Goal: Task Accomplishment & Management: Use online tool/utility

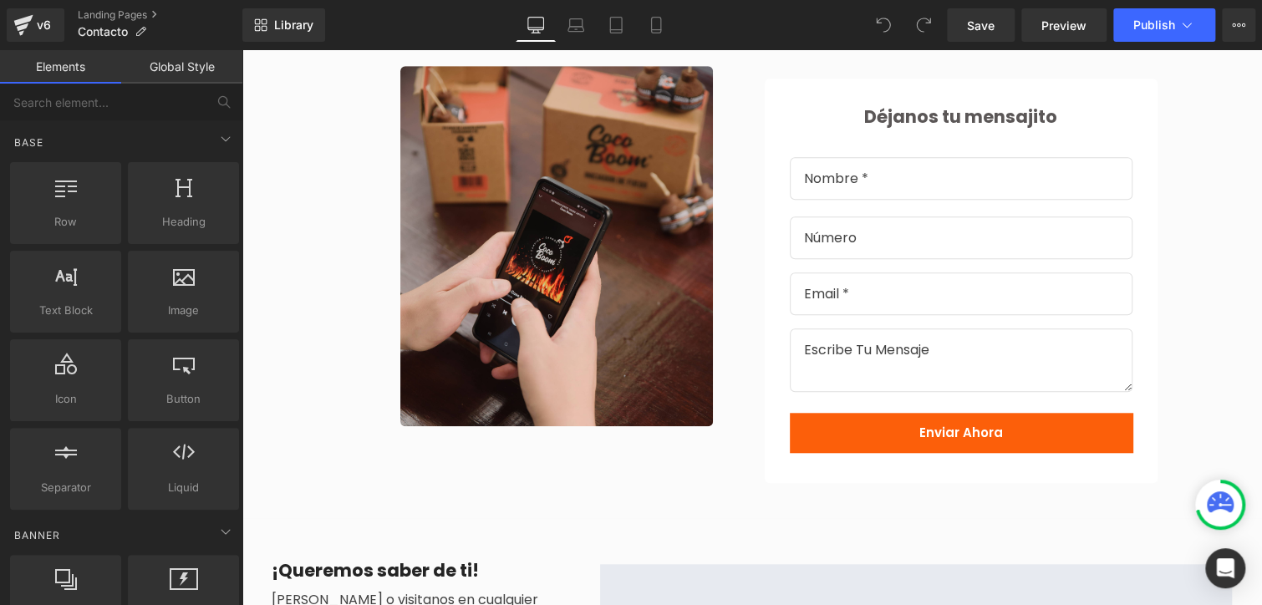
scroll to position [549, 0]
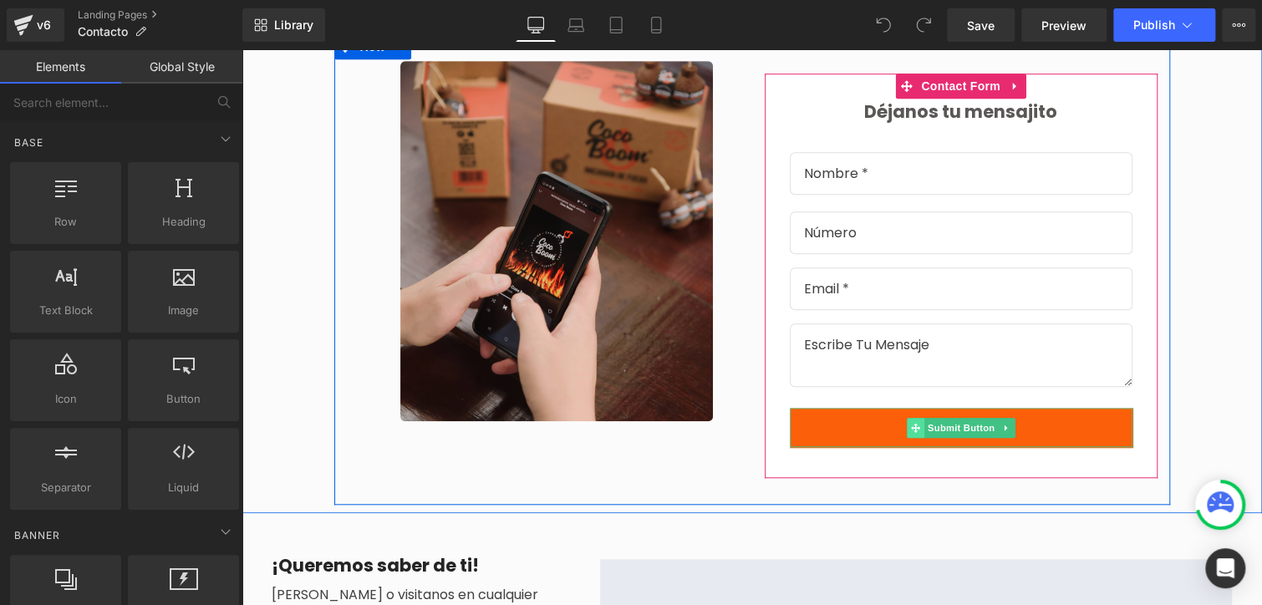
click at [913, 423] on icon at bounding box center [914, 427] width 9 height 9
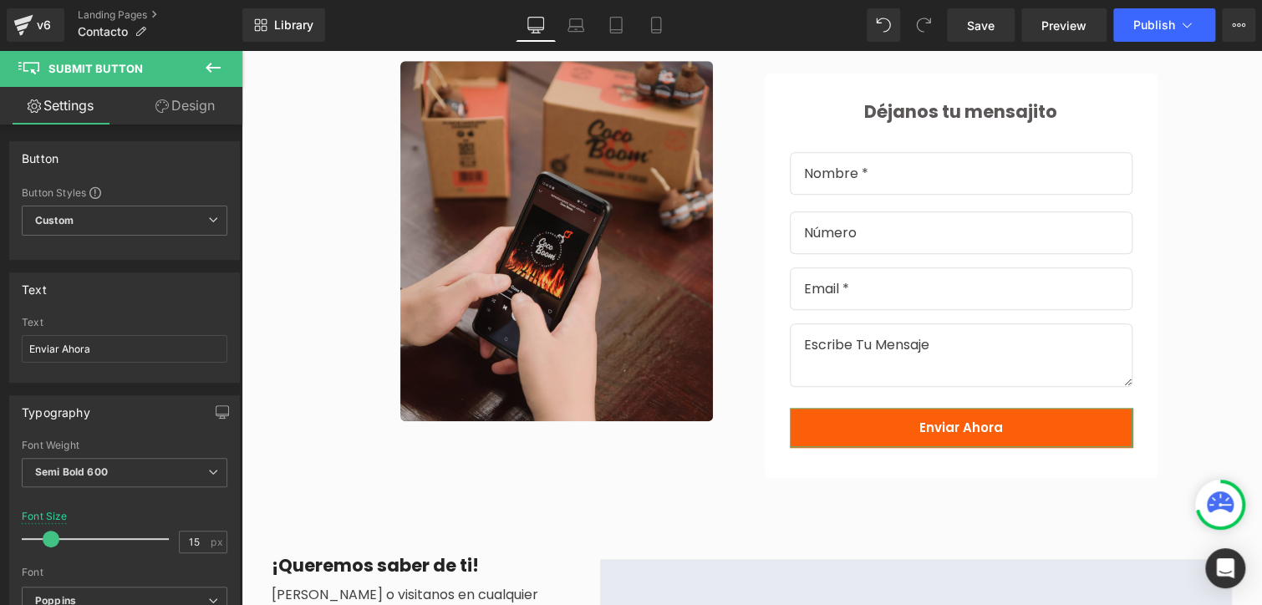
click at [197, 110] on link "Design" at bounding box center [184, 106] width 121 height 38
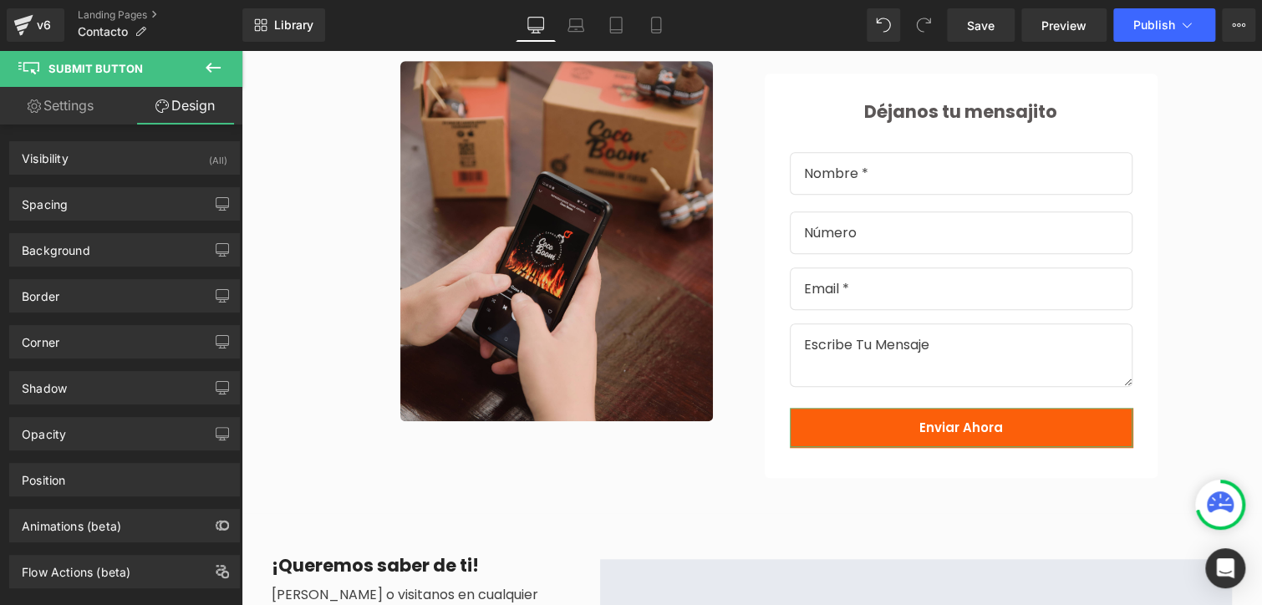
click at [91, 110] on link "Settings" at bounding box center [60, 106] width 121 height 38
type input "100"
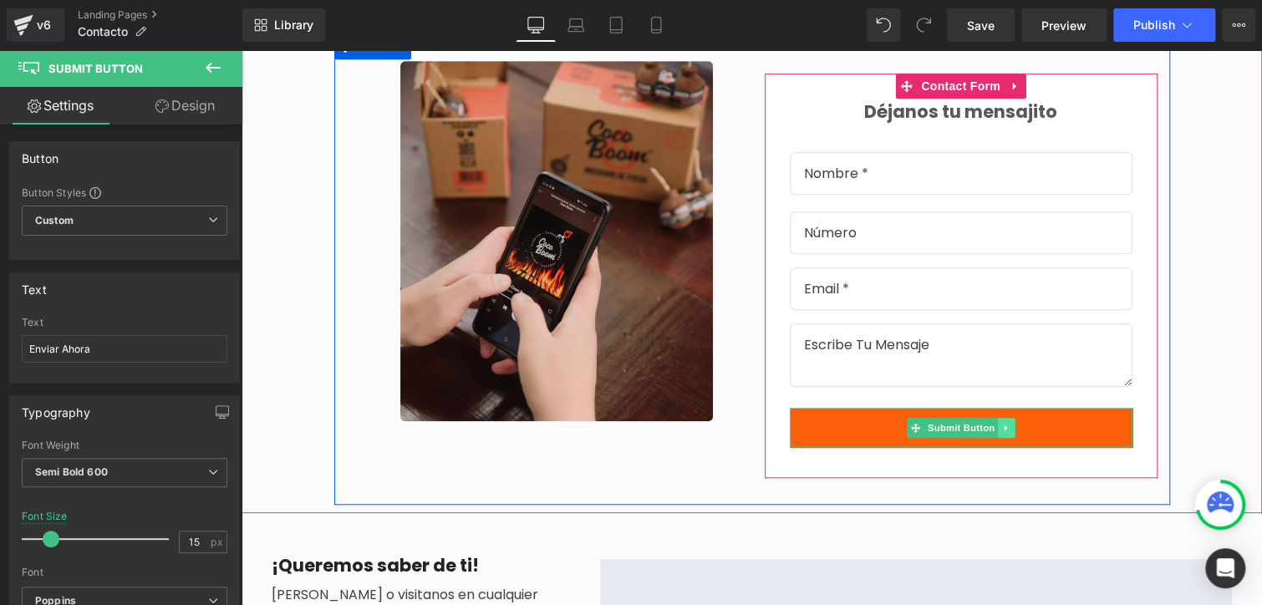
click at [1001, 423] on icon at bounding box center [1005, 428] width 9 height 10
click at [897, 419] on div "Enviar Ahora Submit Button" at bounding box center [961, 427] width 343 height 39
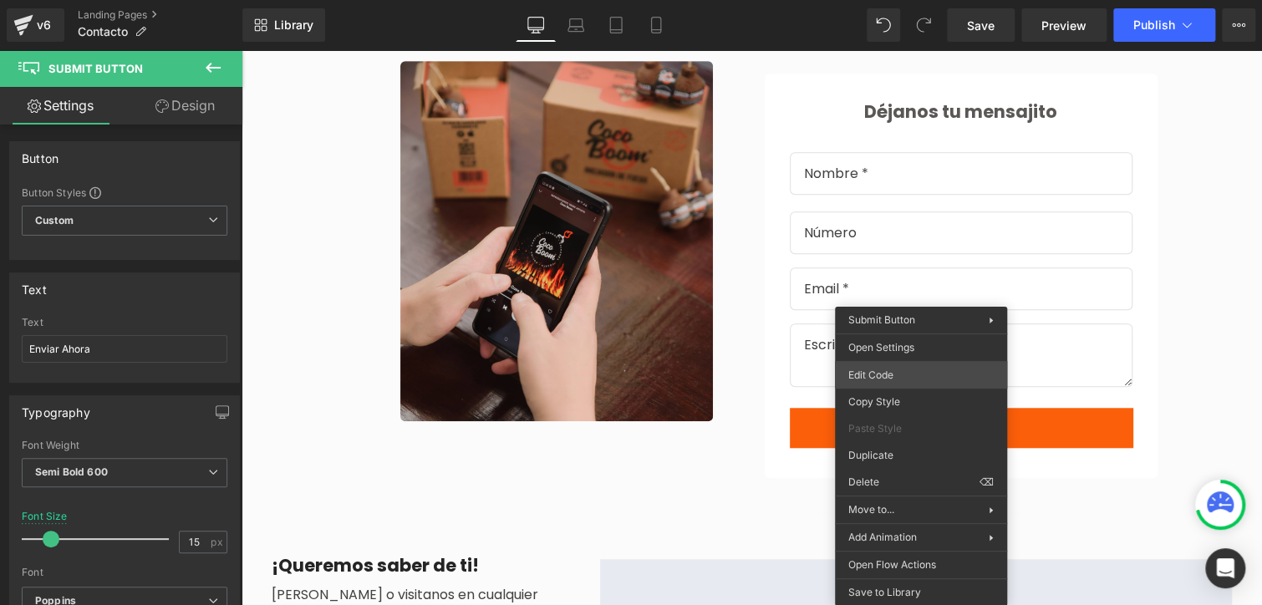
click at [919, 0] on div "Submit Button You are previewing how the will restyle your page. You can not ed…" at bounding box center [631, 0] width 1262 height 0
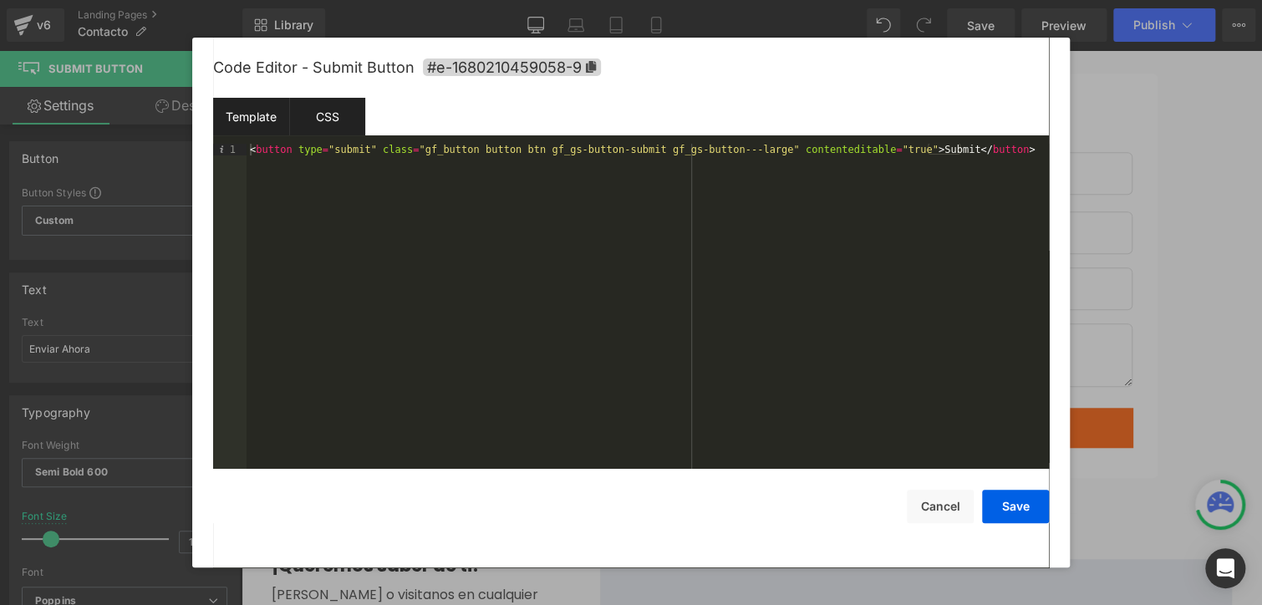
click at [345, 116] on div "CSS" at bounding box center [327, 117] width 76 height 38
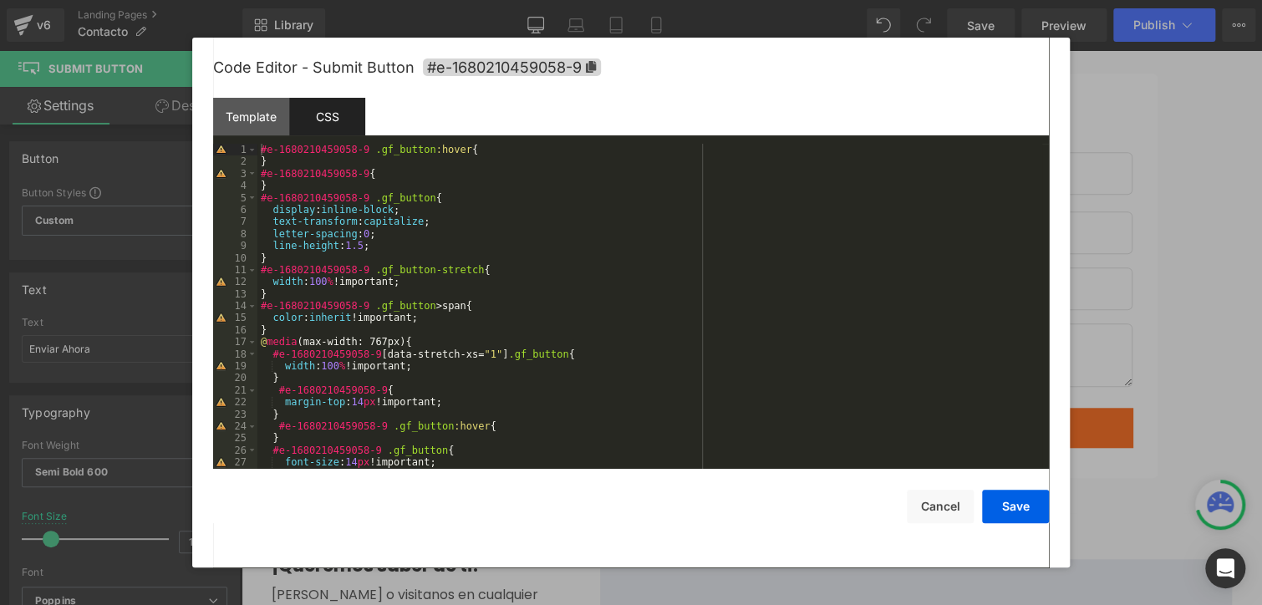
click at [428, 318] on div "#e-1680210459058-9 .gf_button :hover { } #e-1680210459058-9 { } #e-168021045905…" at bounding box center [649, 318] width 785 height 349
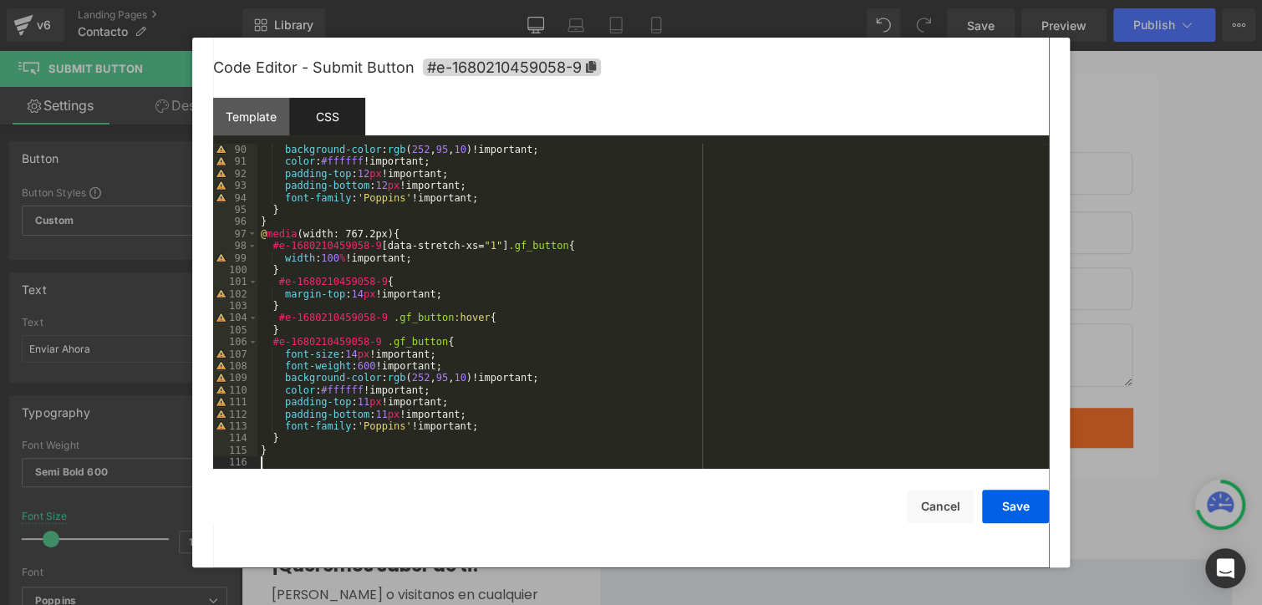
scroll to position [1070, 0]
click at [267, 125] on div "Template" at bounding box center [251, 117] width 76 height 38
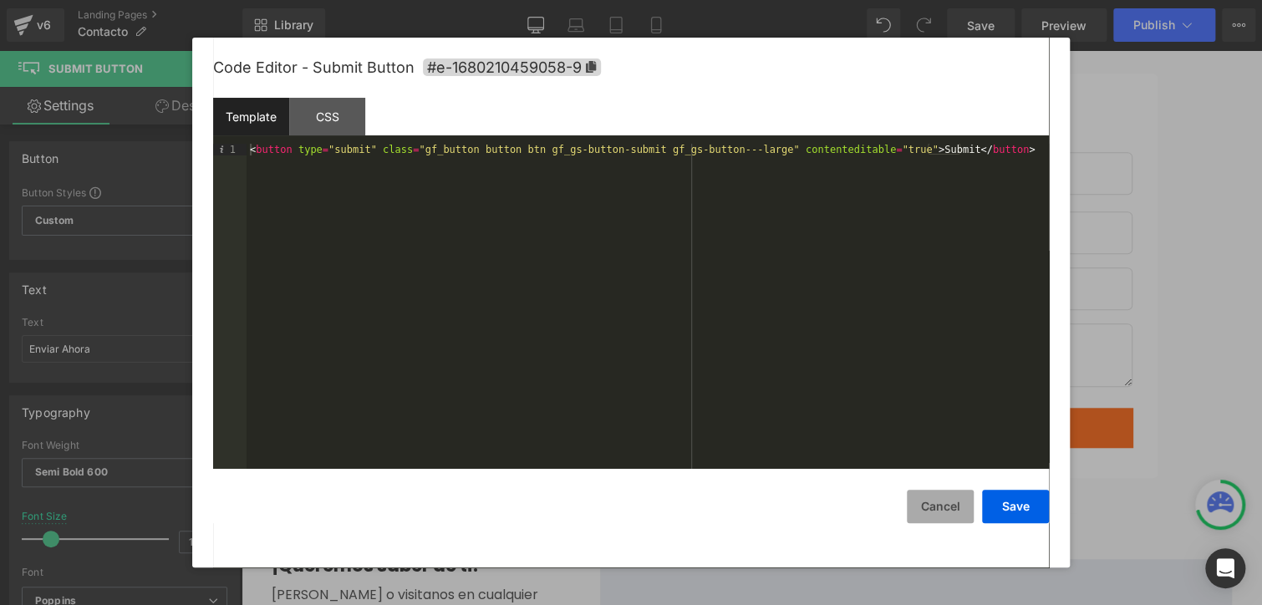
click at [940, 503] on button "Cancel" at bounding box center [940, 506] width 67 height 33
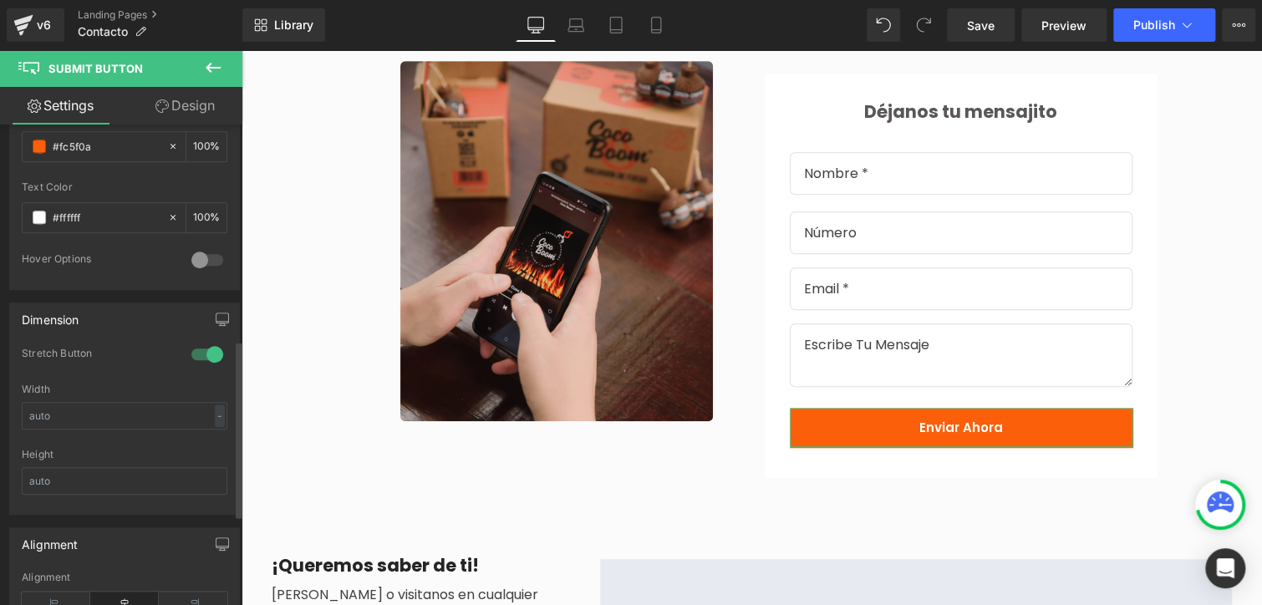
scroll to position [582, 0]
click at [234, 468] on div "Dimension 1 Stretch Button Width - % px Height" at bounding box center [125, 397] width 250 height 225
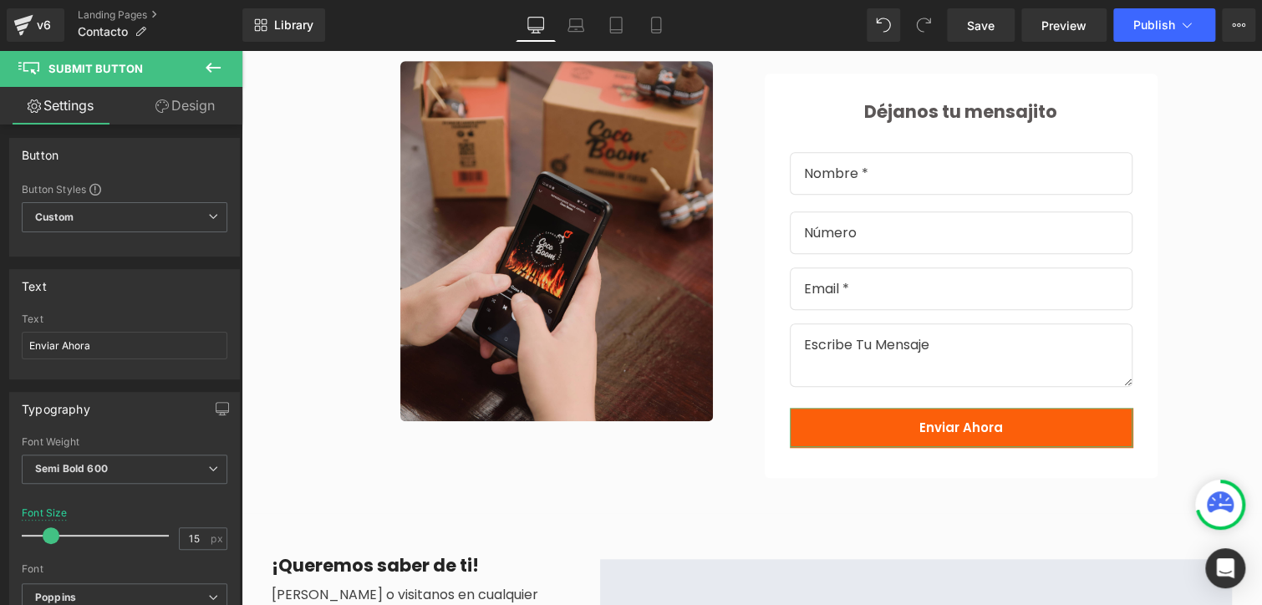
scroll to position [0, 0]
click at [221, 230] on div "Button Button Styles Custom Custom Setup Global Style Custom Setup Global Style…" at bounding box center [121, 368] width 242 height 488
click at [194, 111] on link "Design" at bounding box center [184, 106] width 121 height 38
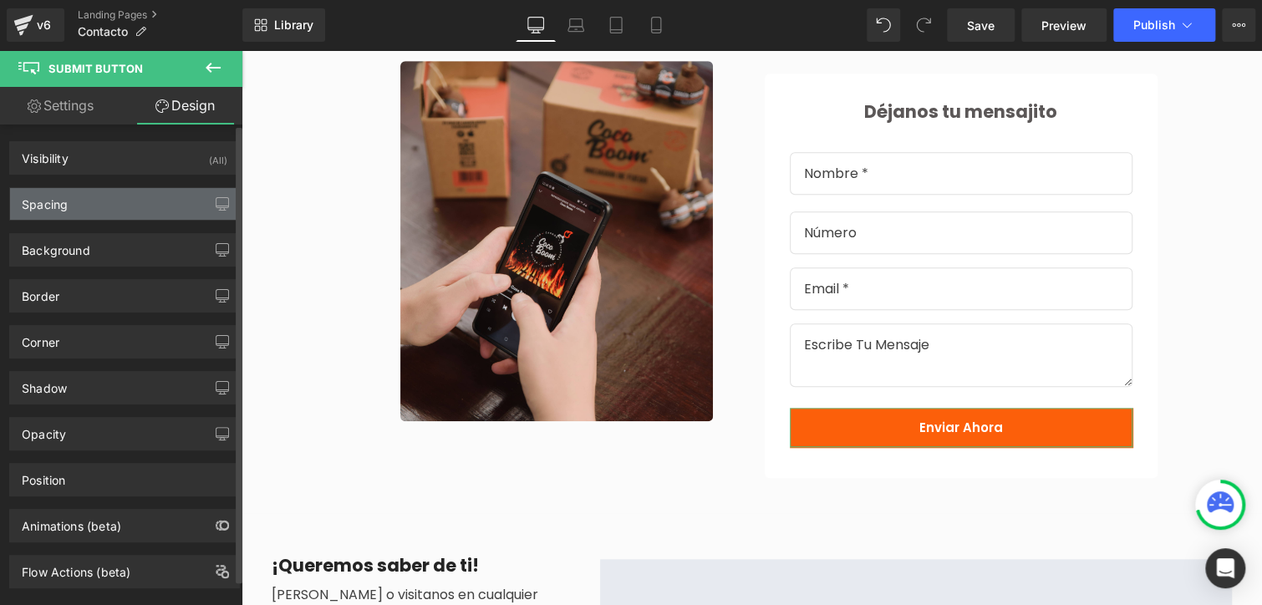
click at [150, 210] on div "Spacing" at bounding box center [124, 204] width 229 height 32
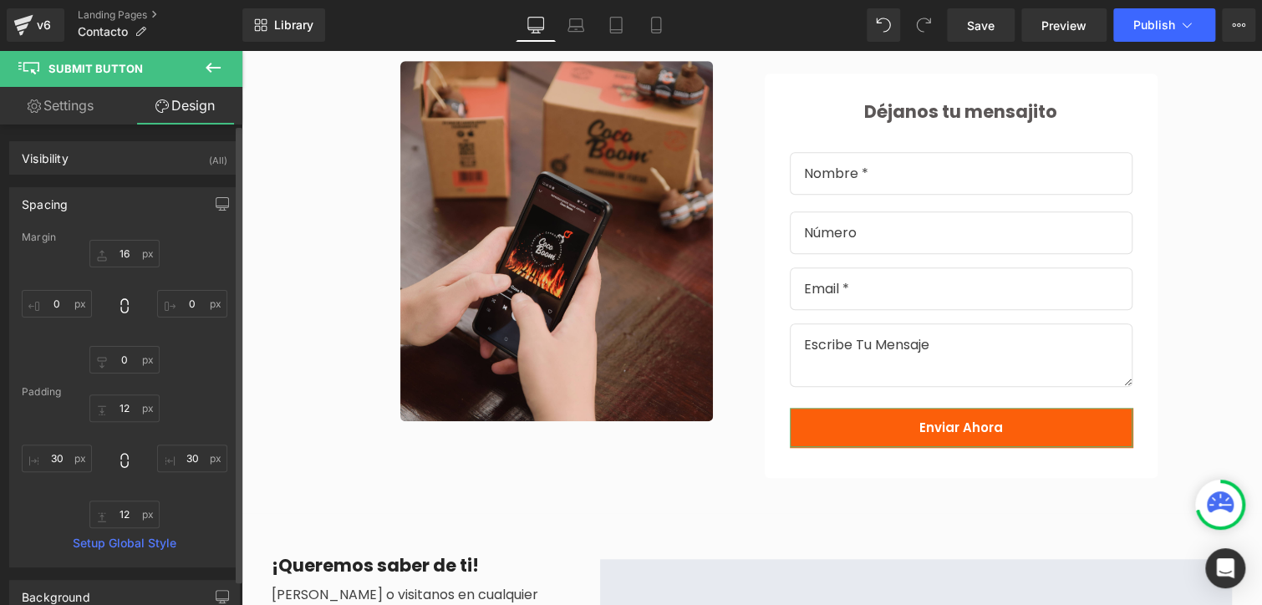
click at [150, 210] on div "Spacing" at bounding box center [124, 204] width 229 height 32
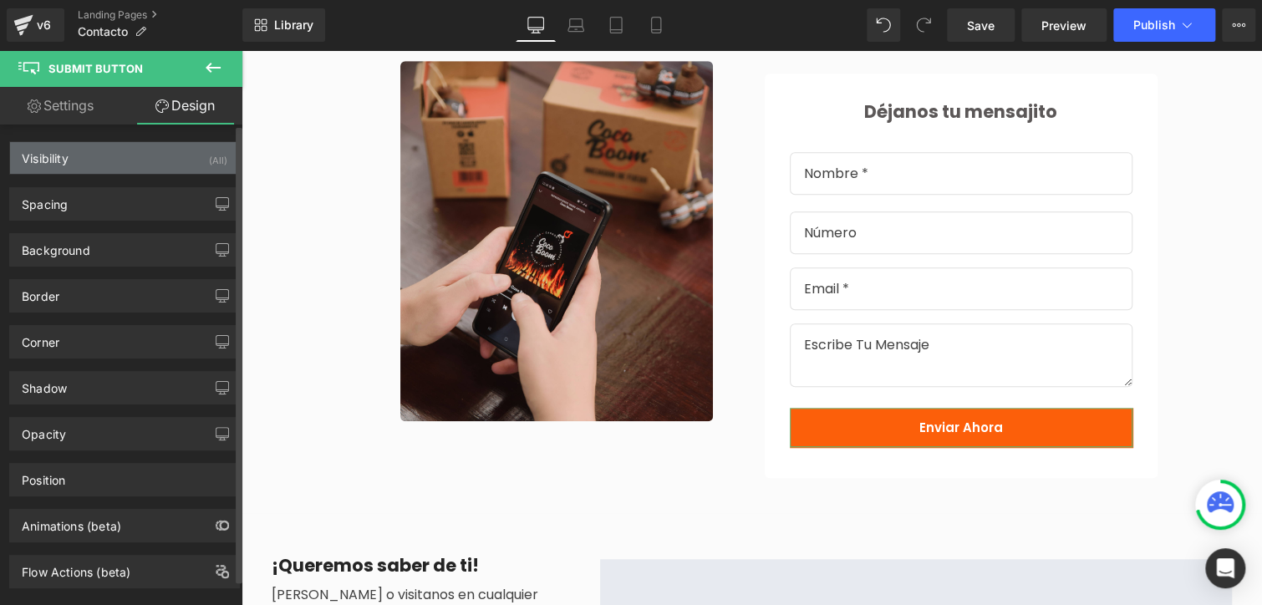
click at [137, 166] on div "Visibility (All)" at bounding box center [124, 158] width 229 height 32
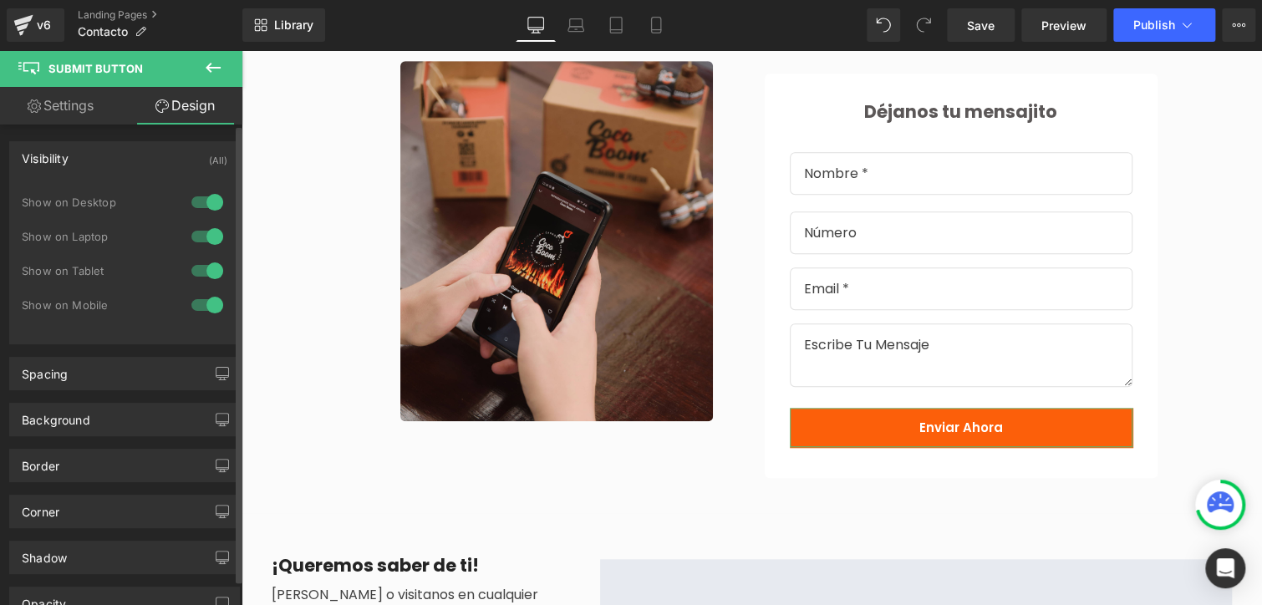
click at [137, 166] on div "Visibility (All)" at bounding box center [124, 158] width 229 height 32
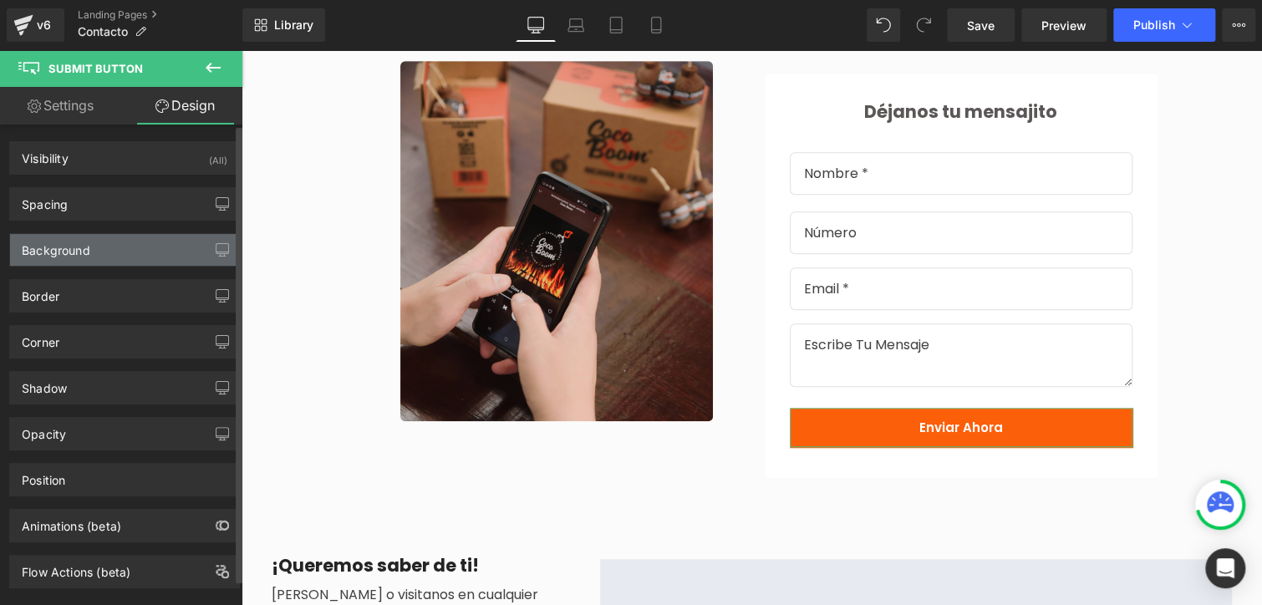
click at [121, 250] on div "Background" at bounding box center [124, 250] width 229 height 32
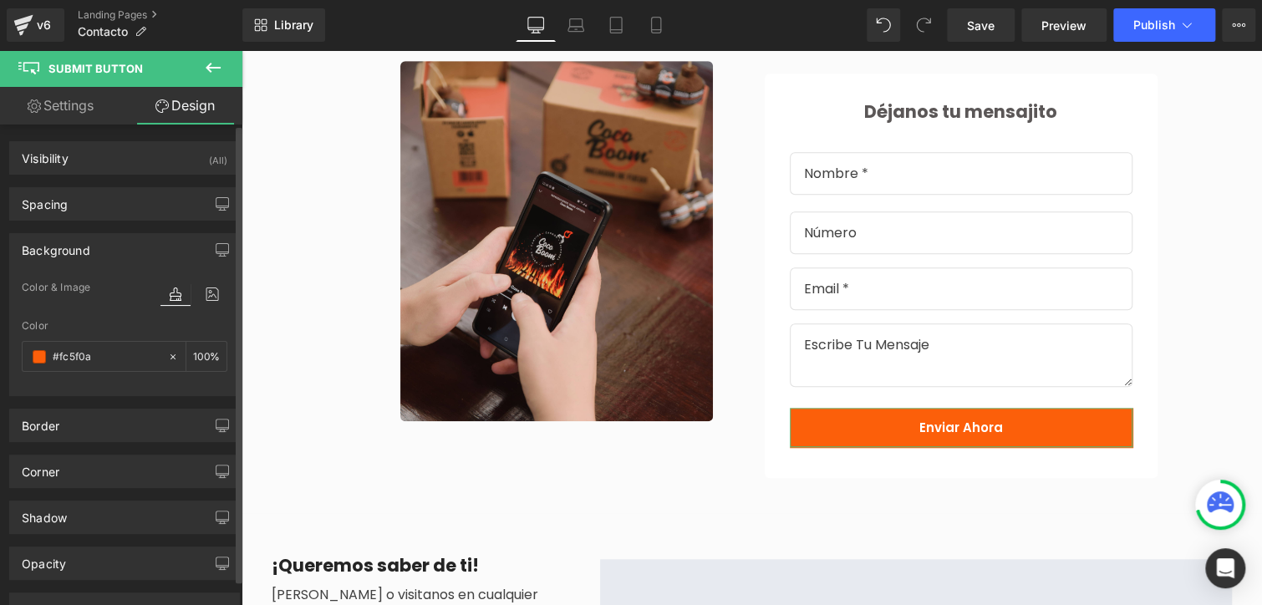
click at [121, 250] on div "Background" at bounding box center [124, 250] width 229 height 32
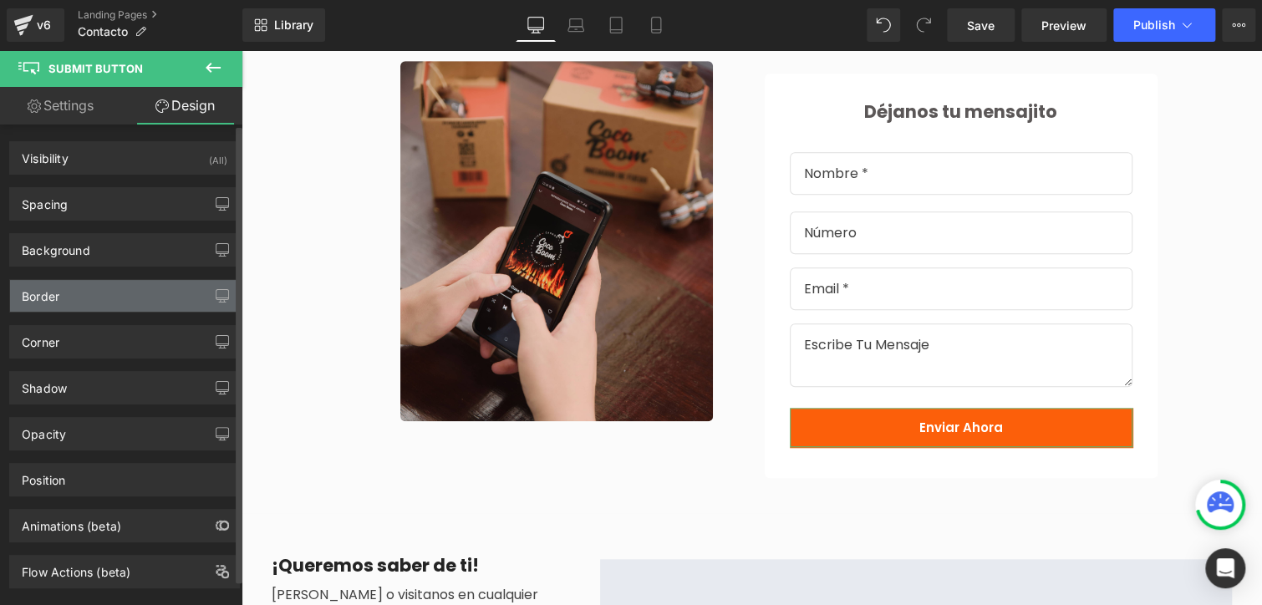
click at [116, 300] on div "Border" at bounding box center [124, 296] width 229 height 32
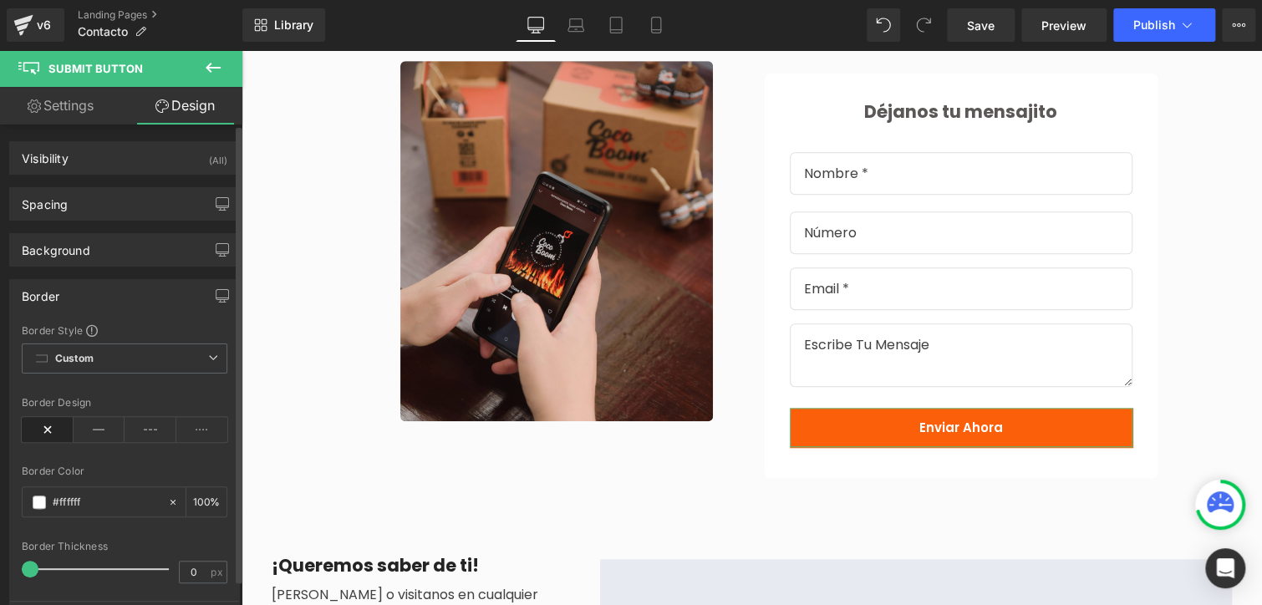
click at [116, 300] on div "Border" at bounding box center [124, 296] width 229 height 32
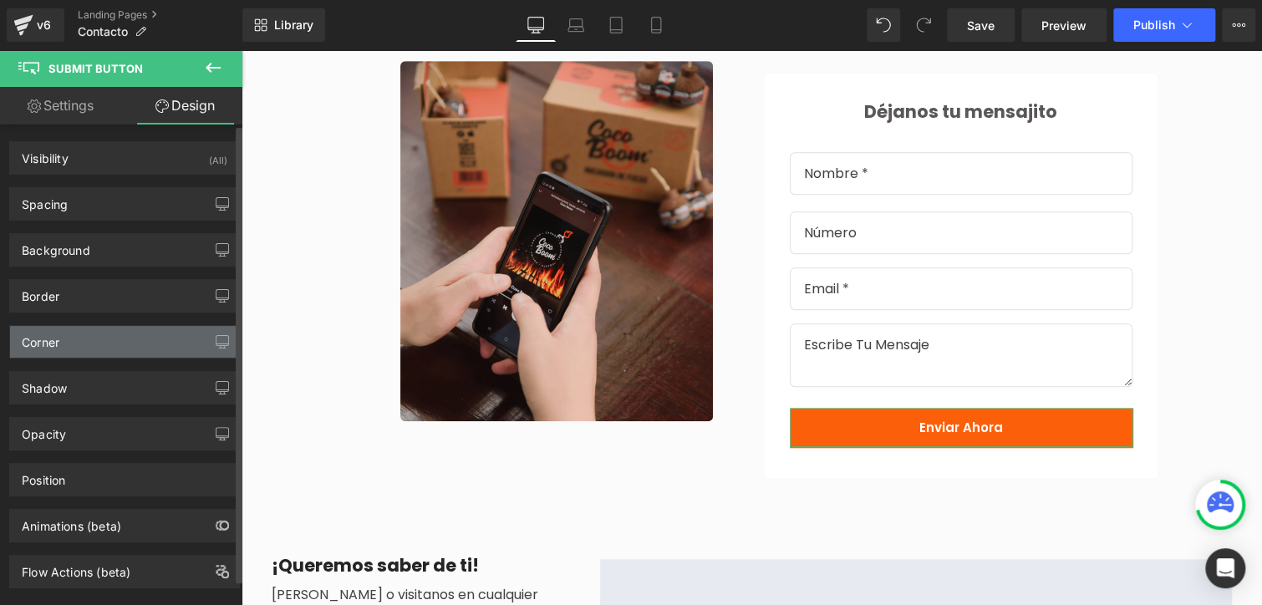
click at [110, 345] on div "Corner" at bounding box center [124, 342] width 229 height 32
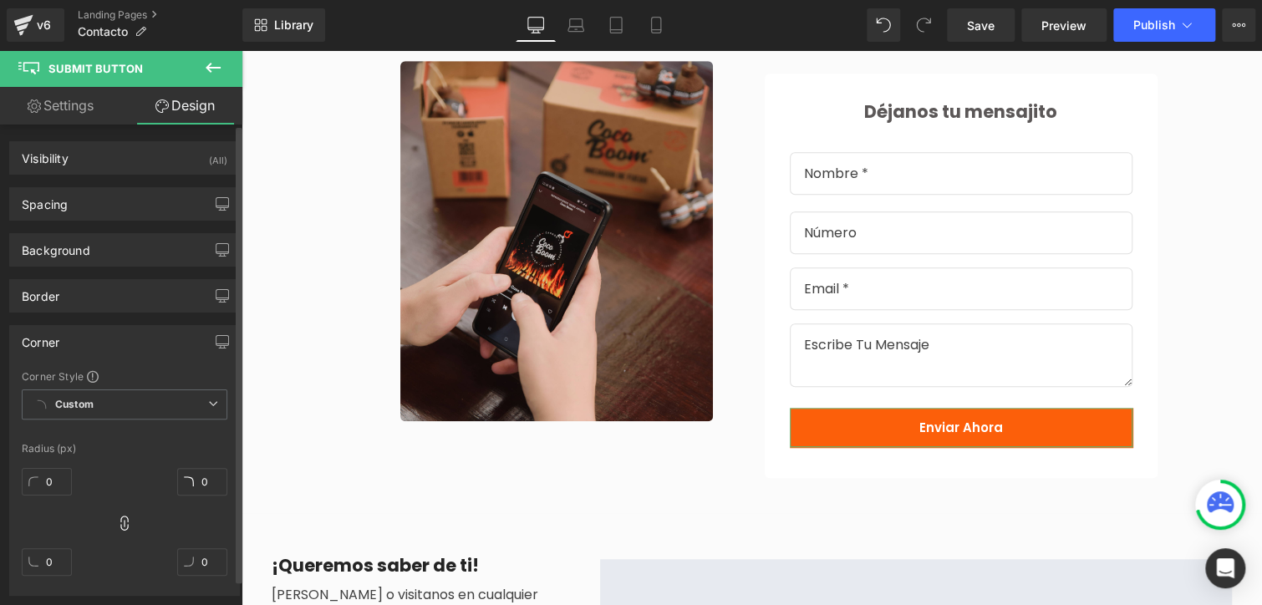
click at [110, 345] on div "Corner" at bounding box center [124, 342] width 229 height 32
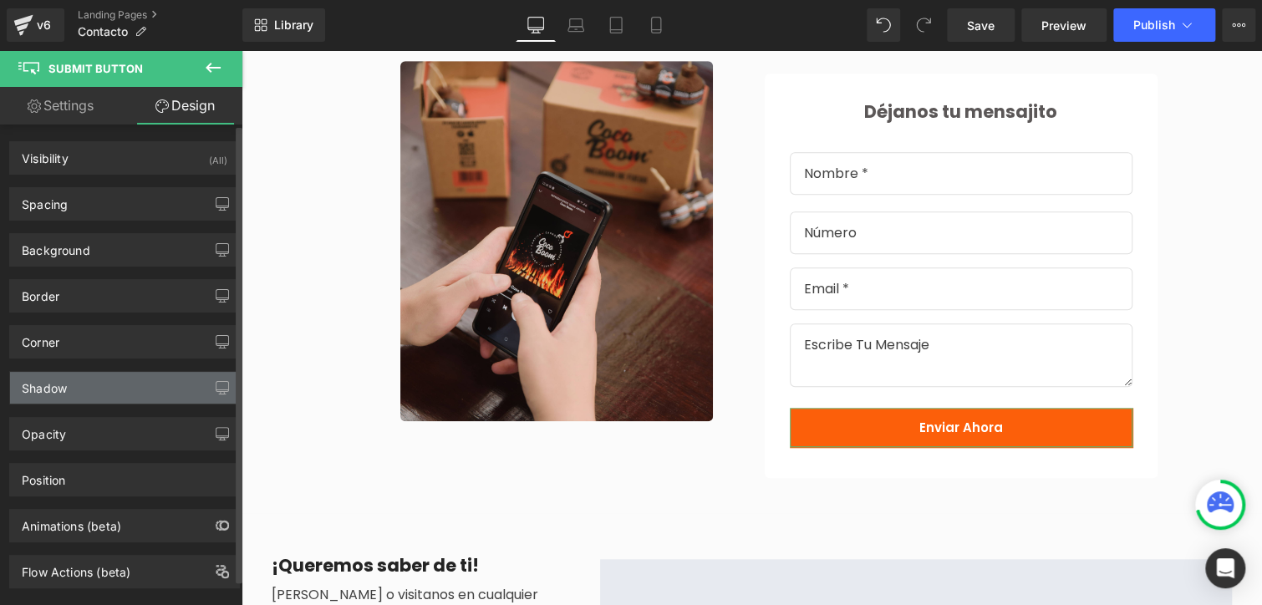
click at [116, 390] on div "Shadow" at bounding box center [124, 388] width 229 height 32
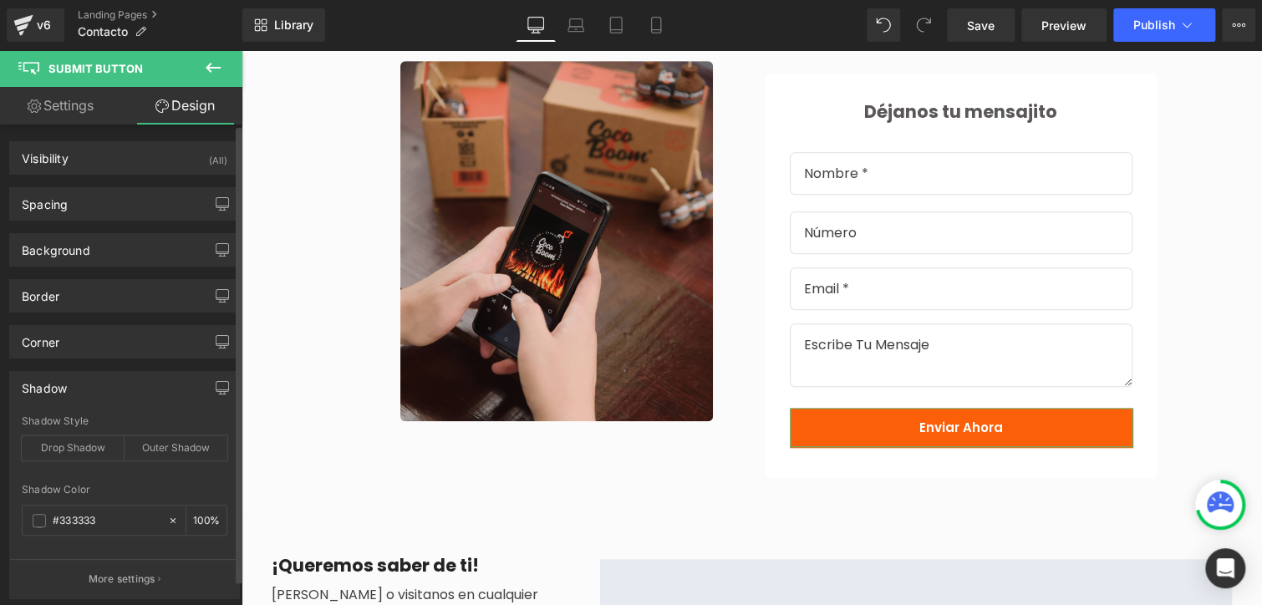
click at [116, 390] on div "Shadow" at bounding box center [124, 388] width 229 height 32
